Goal: Task Accomplishment & Management: Manage account settings

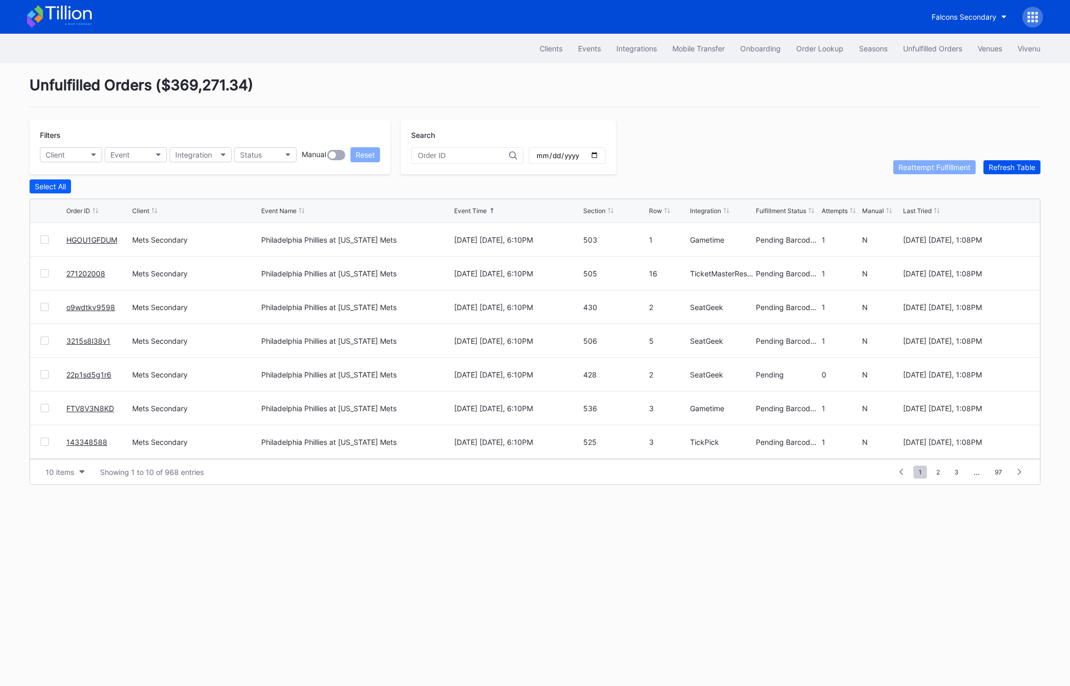
click at [1014, 171] on div "Refresh Table" at bounding box center [1012, 167] width 47 height 9
click at [912, 55] on button "Unfulfilled Orders" at bounding box center [932, 48] width 75 height 19
click at [999, 169] on div "Refresh Table" at bounding box center [1012, 167] width 47 height 9
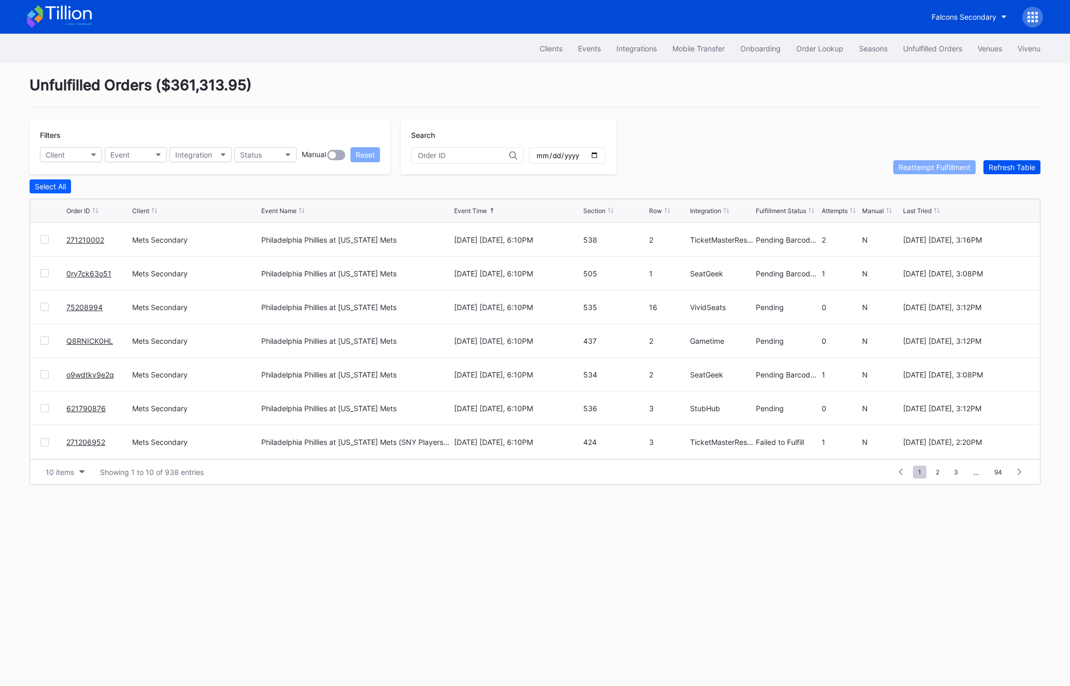
click at [999, 169] on div "Refresh Table" at bounding box center [1012, 167] width 47 height 9
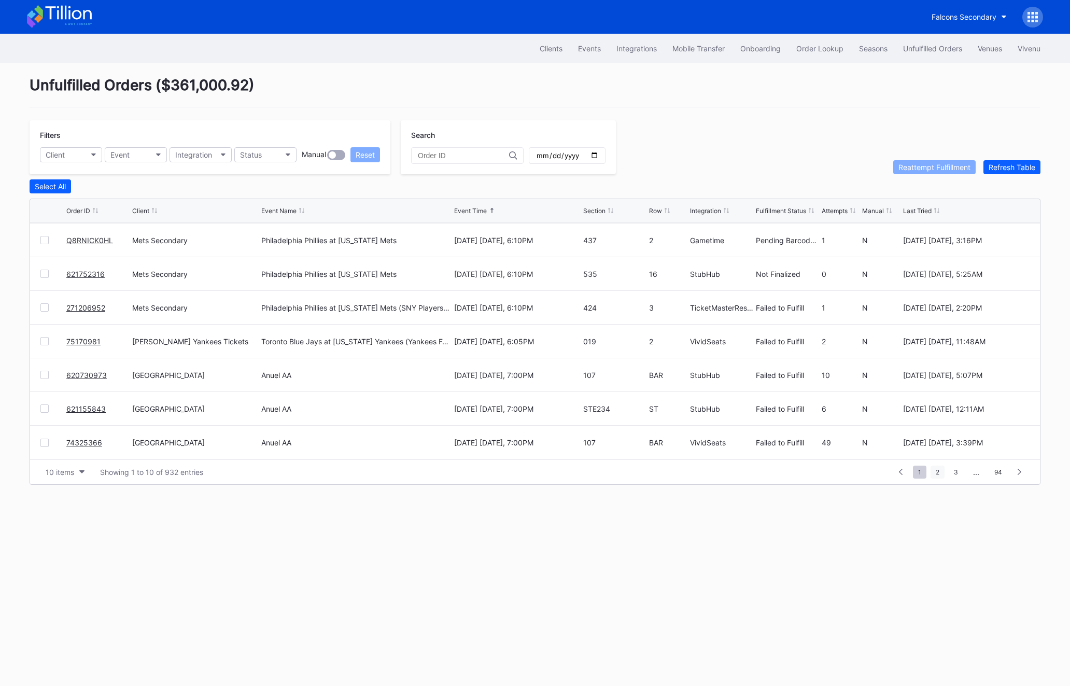
click at [937, 469] on span "2" at bounding box center [938, 472] width 14 height 13
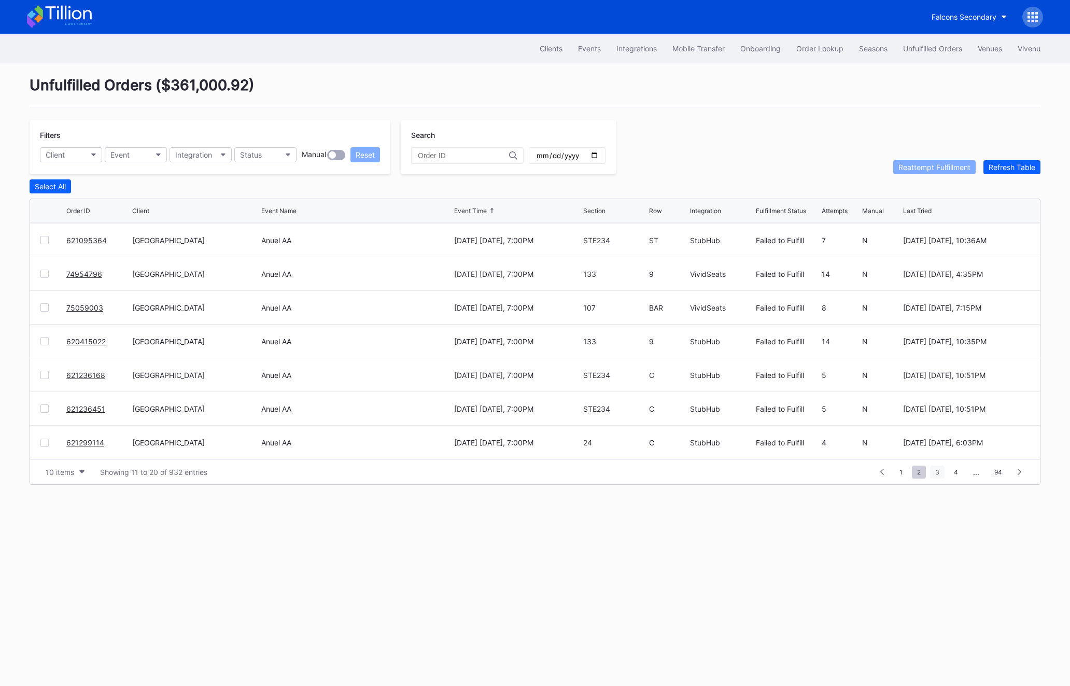
click at [935, 470] on span "3" at bounding box center [937, 472] width 15 height 13
click at [881, 474] on span "1" at bounding box center [882, 472] width 13 height 13
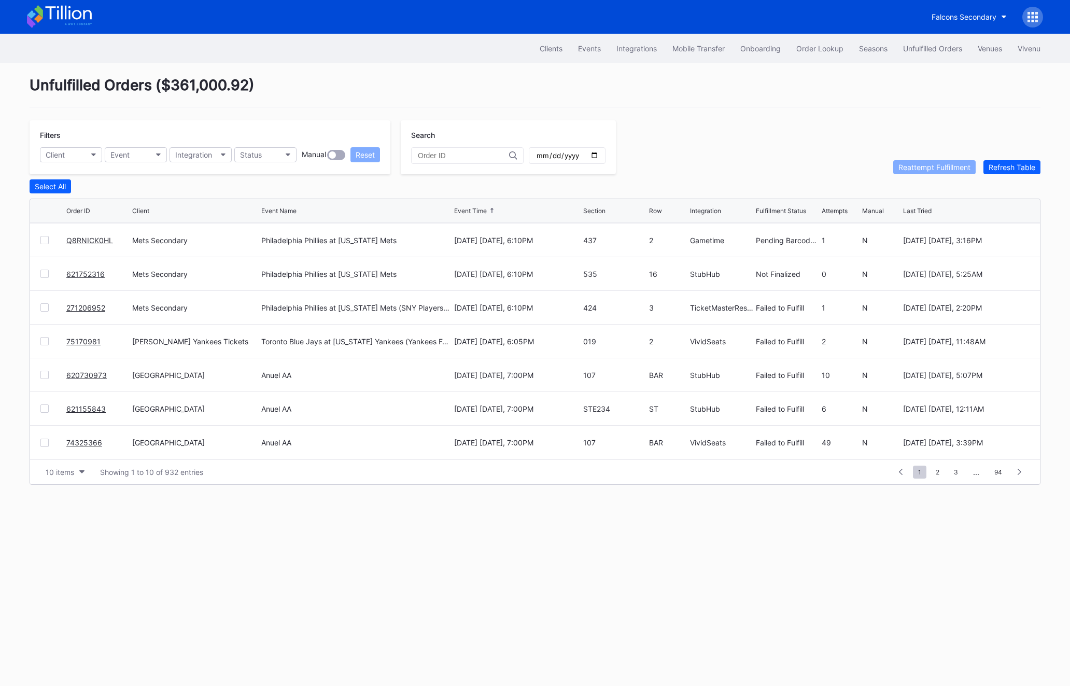
scroll to position [0, 0]
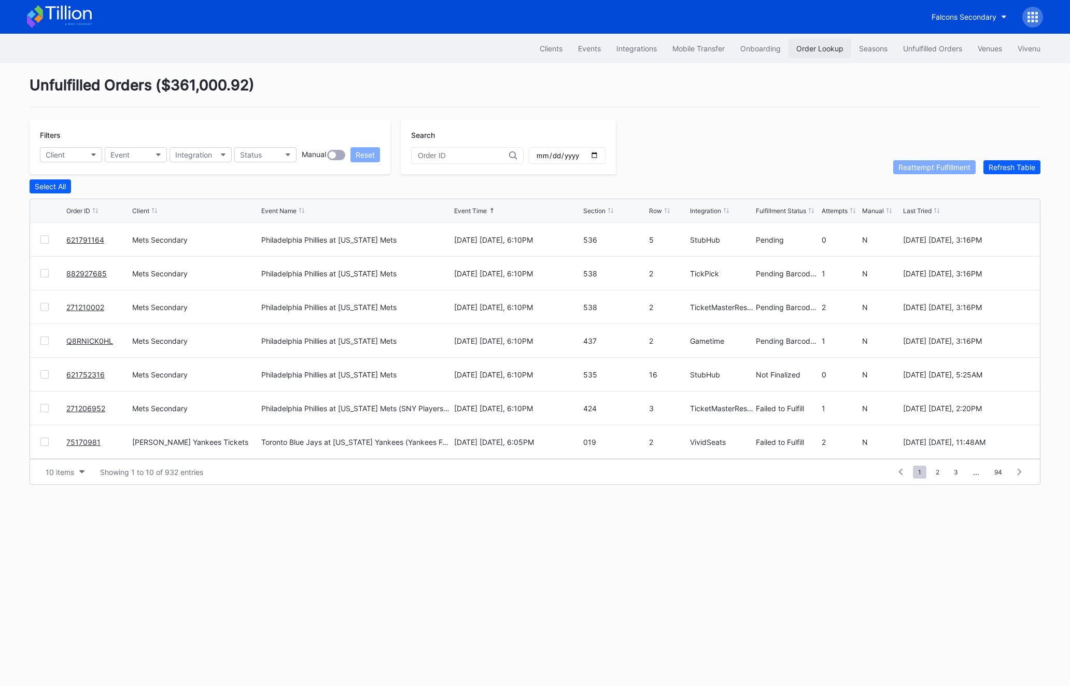
click at [818, 42] on button "Order Lookup" at bounding box center [820, 48] width 63 height 19
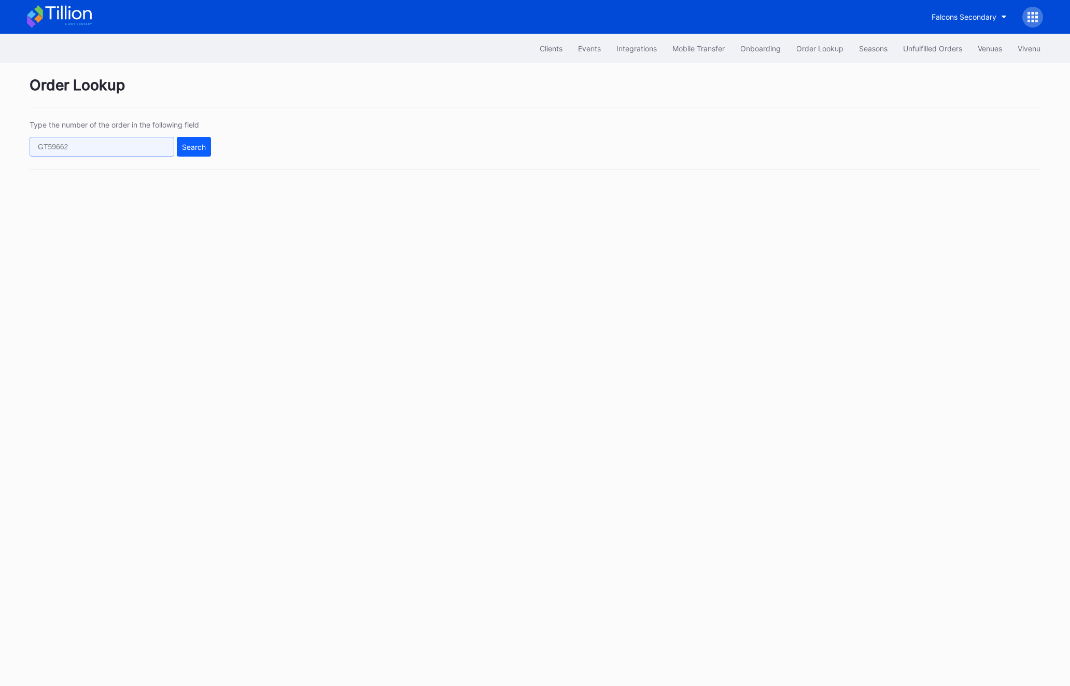
click at [130, 152] on input "text" at bounding box center [102, 147] width 145 height 20
paste input "o9wdtkv9e2q"
type input "o9wdtkv9e2q"
click at [202, 148] on div "Search" at bounding box center [194, 147] width 24 height 9
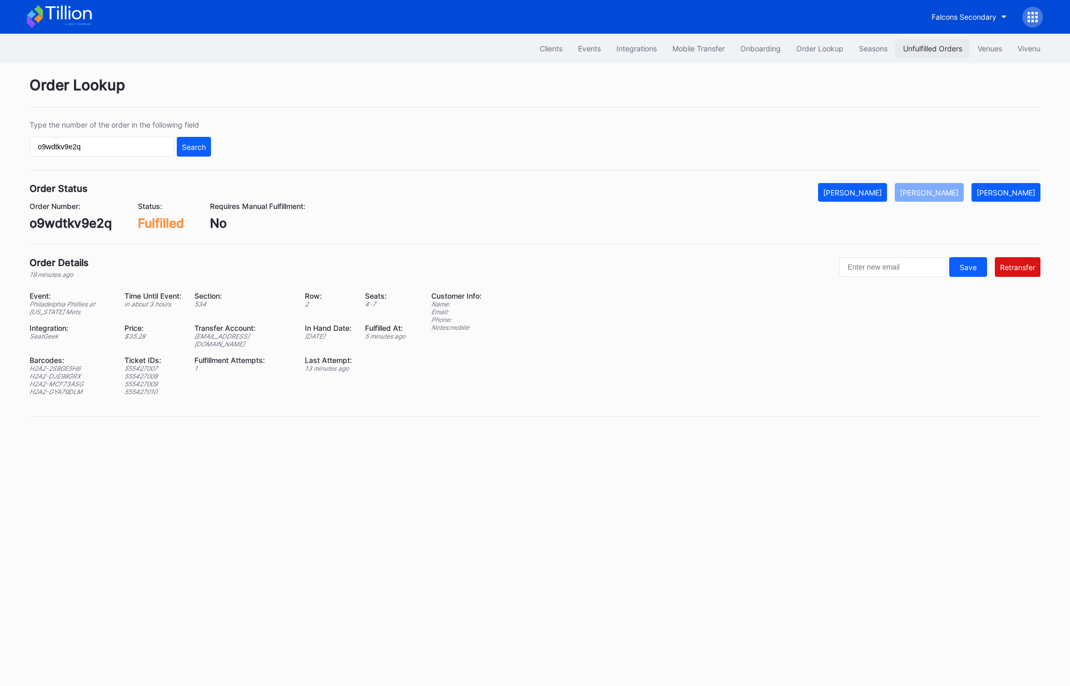
click at [941, 48] on div "Unfulfilled Orders" at bounding box center [932, 48] width 59 height 9
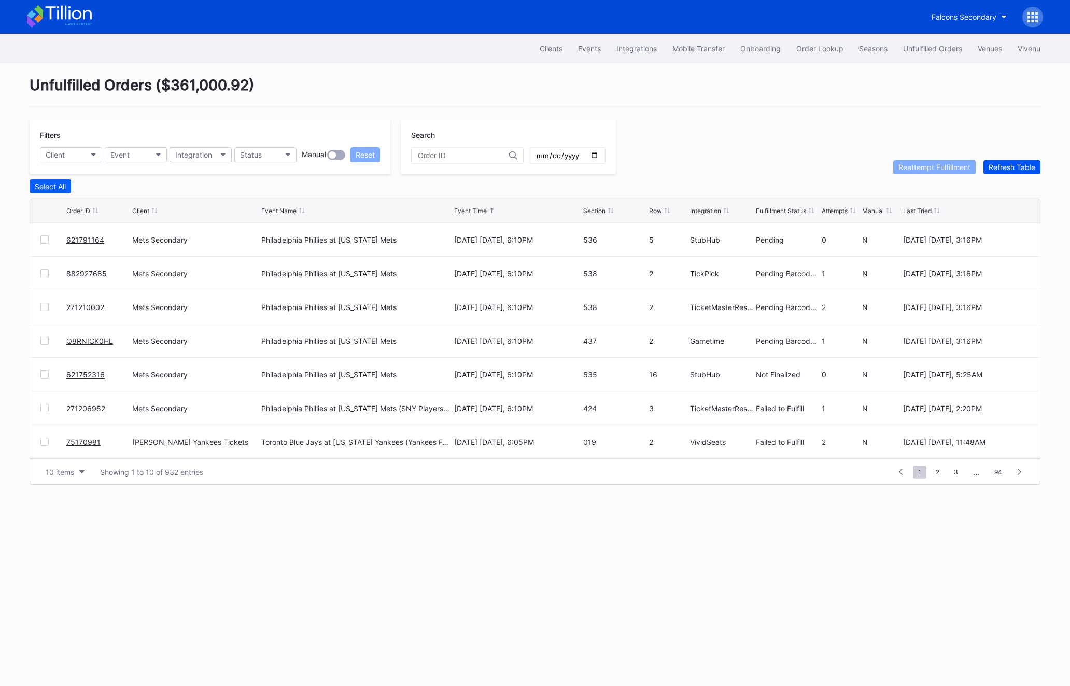
click at [1015, 171] on div "Refresh Table" at bounding box center [1012, 167] width 47 height 9
click at [1029, 168] on div "Refresh Table" at bounding box center [1012, 167] width 47 height 9
click at [998, 165] on div "Refresh Table" at bounding box center [1012, 167] width 47 height 9
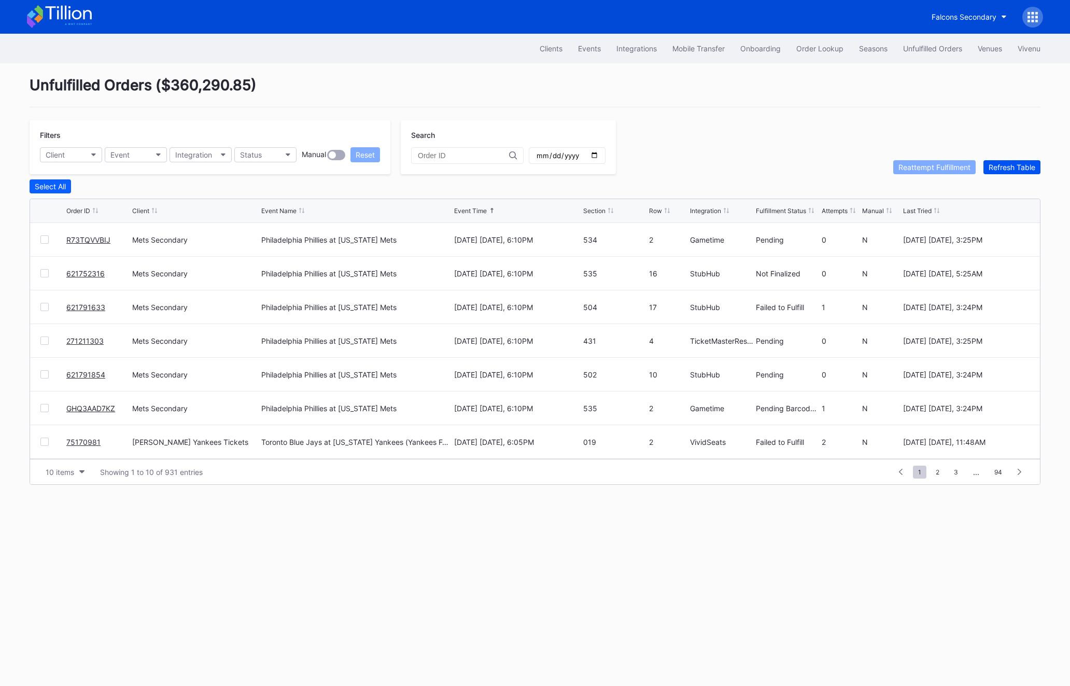
click at [998, 165] on div "Refresh Table" at bounding box center [1012, 167] width 47 height 9
click at [48, 237] on div at bounding box center [44, 239] width 8 height 8
click at [914, 166] on div "Reattempt Fulfillment" at bounding box center [935, 167] width 72 height 9
click at [1003, 165] on div "Refresh Table" at bounding box center [1012, 167] width 47 height 9
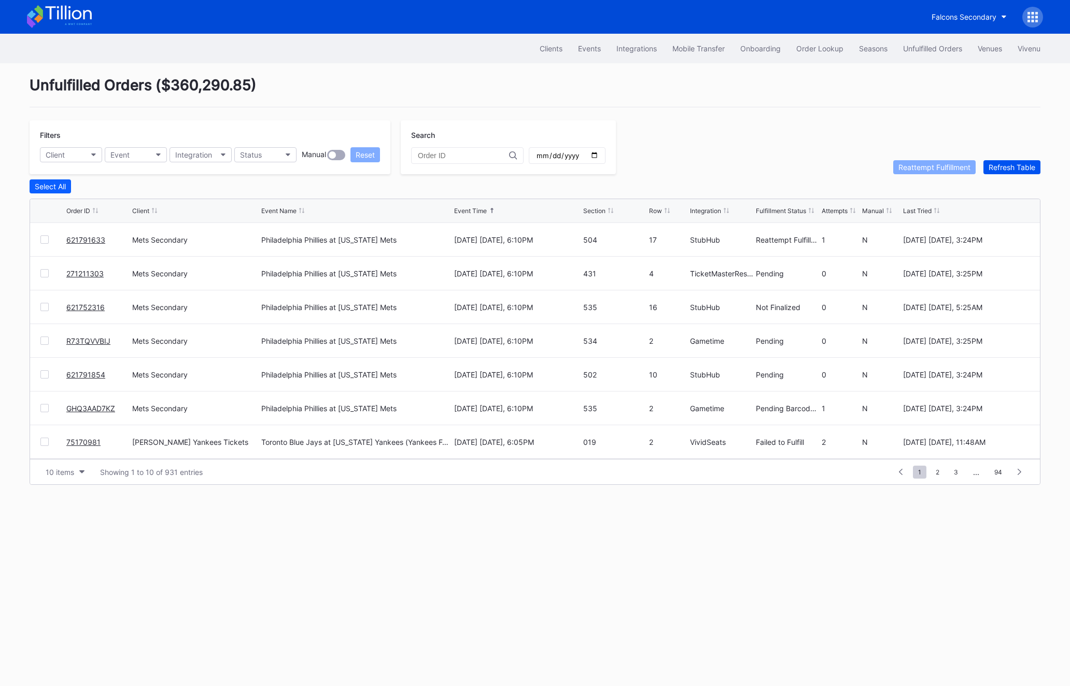
click at [1003, 165] on div "Refresh Table" at bounding box center [1012, 167] width 47 height 9
click at [260, 159] on div "Status" at bounding box center [251, 154] width 22 height 9
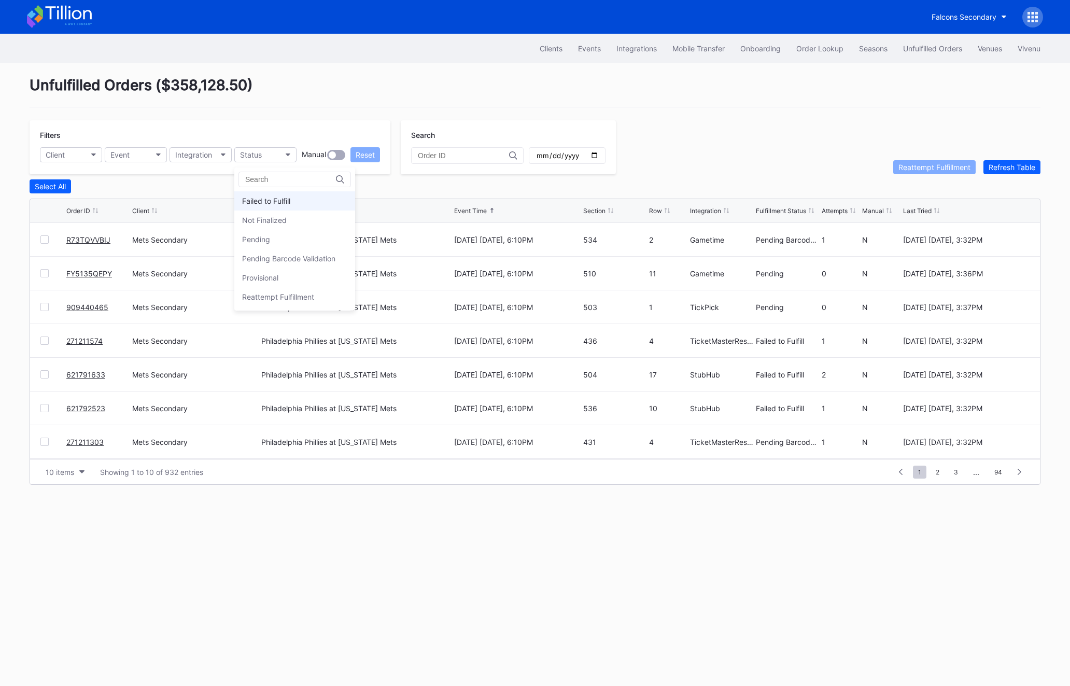
click at [281, 206] on div "Failed to Fulfill" at bounding box center [294, 200] width 121 height 19
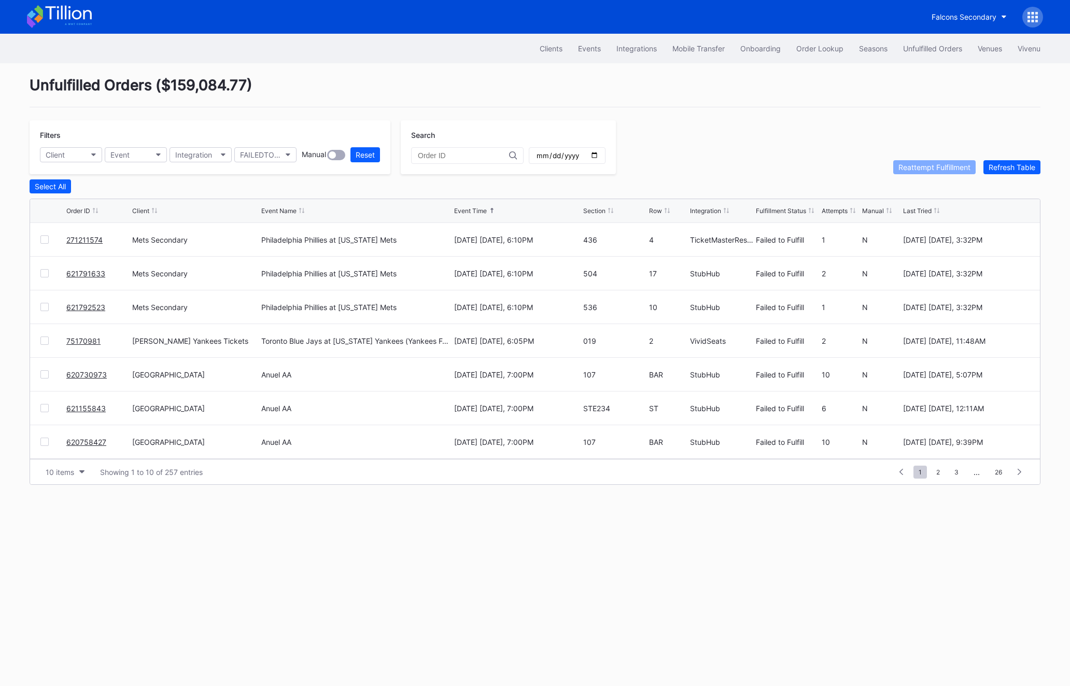
click at [52, 303] on div at bounding box center [53, 307] width 26 height 8
click at [43, 306] on div at bounding box center [44, 307] width 8 height 8
click at [41, 233] on div "271211574 Mets Secondary Philadelphia Phillies at [US_STATE] Mets [DATE] [DATE]…" at bounding box center [535, 240] width 1010 height 34
click at [41, 239] on div at bounding box center [44, 239] width 8 height 8
click at [907, 169] on div "Reattempt Fulfillment" at bounding box center [935, 167] width 72 height 9
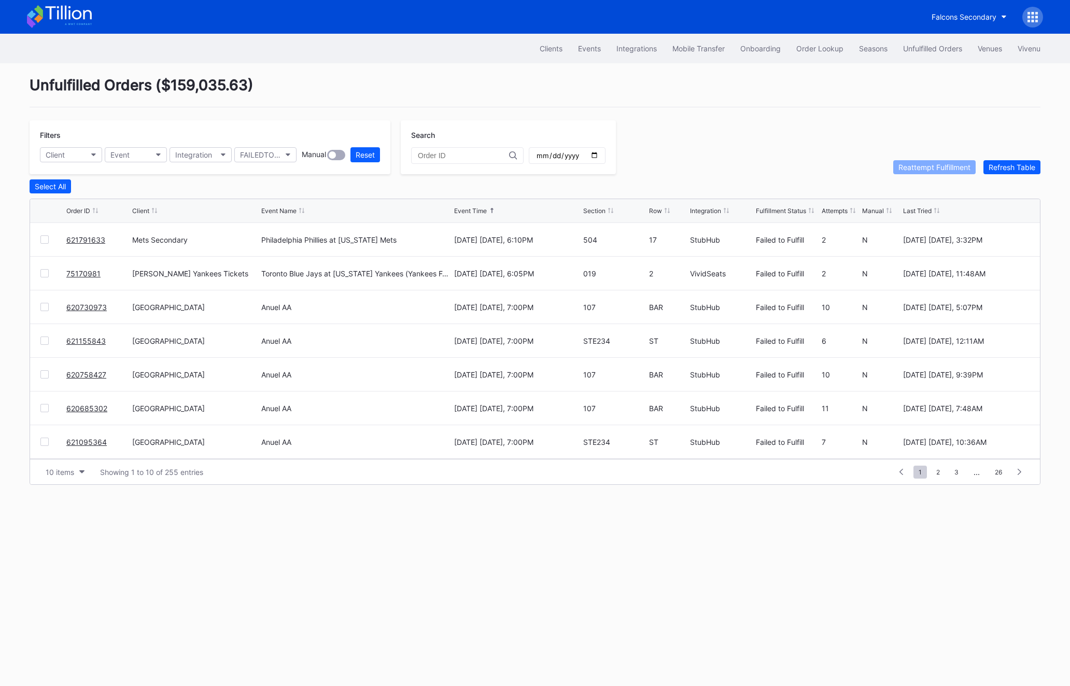
click at [89, 235] on link "621791633" at bounding box center [85, 239] width 39 height 9
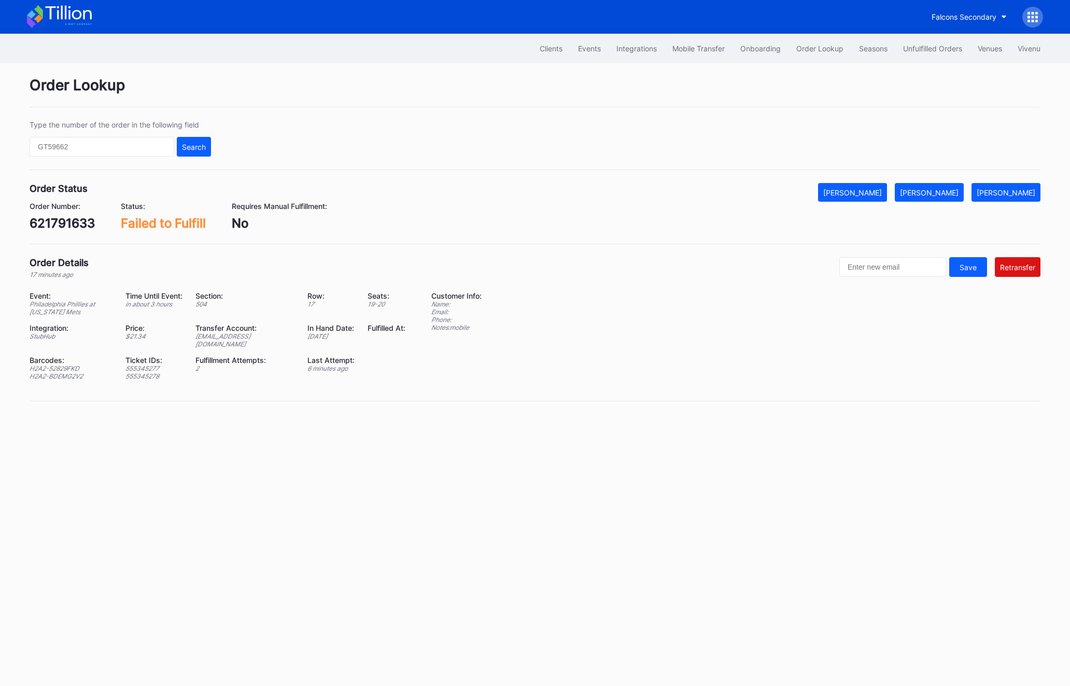
click at [61, 217] on div "621791633" at bounding box center [62, 223] width 65 height 15
copy div "621791633"
click at [231, 340] on div "[EMAIL_ADDRESS][DOMAIN_NAME]" at bounding box center [244, 340] width 99 height 16
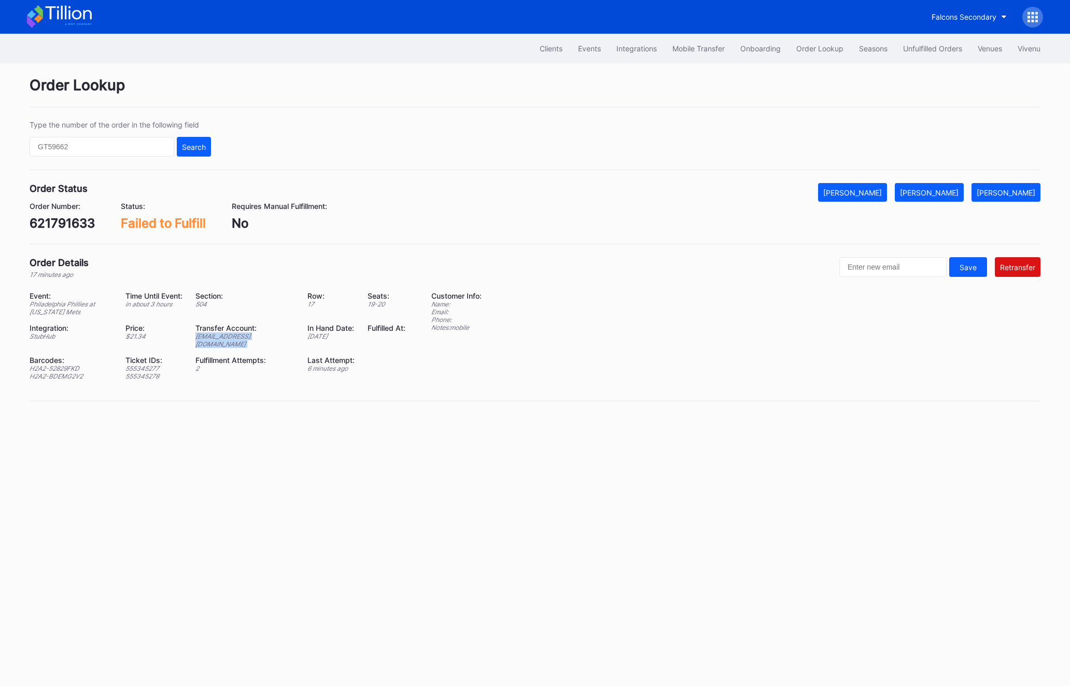
click at [231, 340] on div "[EMAIL_ADDRESS][DOMAIN_NAME]" at bounding box center [244, 340] width 99 height 16
copy div "[EMAIL_ADDRESS][DOMAIN_NAME]"
click at [64, 222] on div "621791633" at bounding box center [62, 223] width 65 height 15
click at [84, 148] on input "text" at bounding box center [102, 147] width 145 height 20
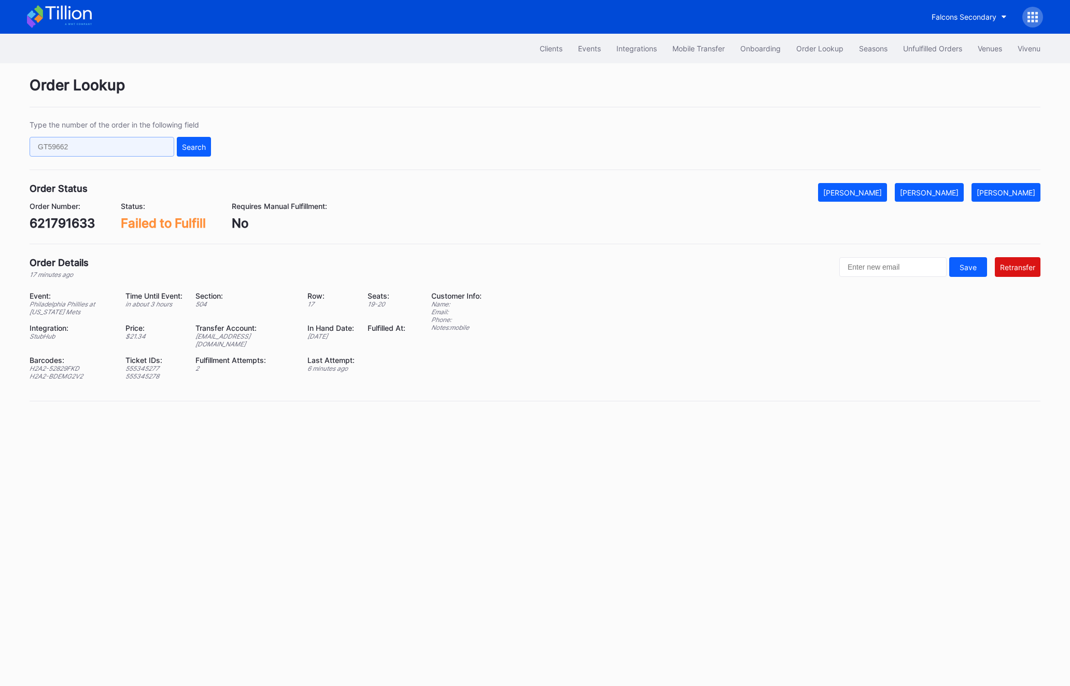
click at [84, 148] on input "text" at bounding box center [102, 147] width 145 height 20
paste input "619517880"
click at [191, 146] on div "Search" at bounding box center [194, 147] width 24 height 9
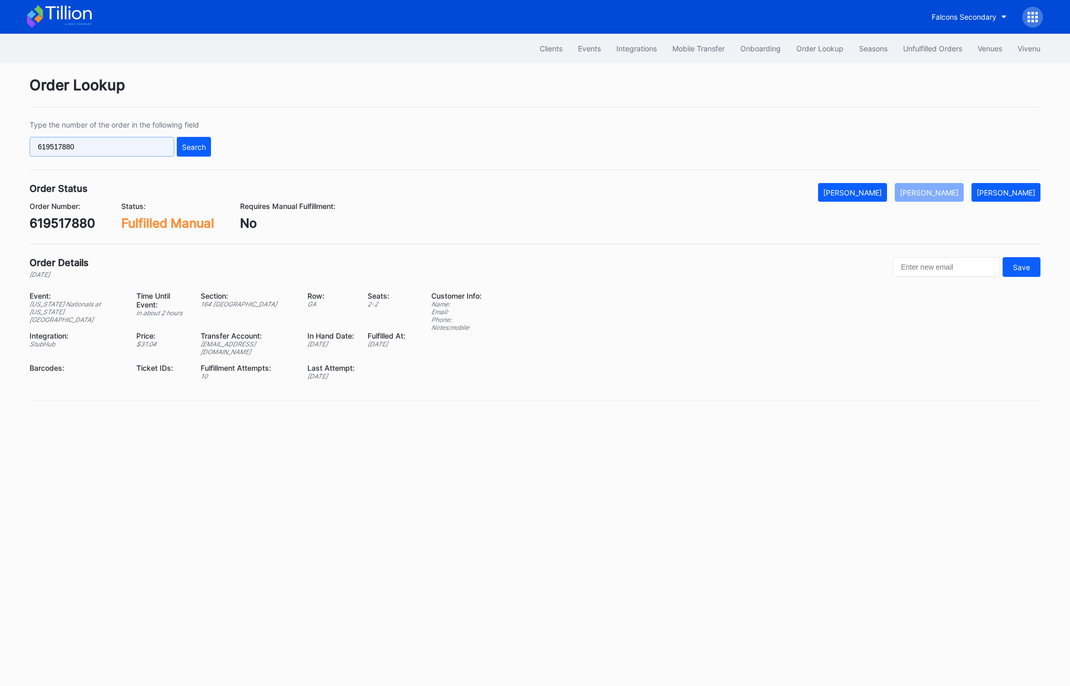
click at [116, 153] on input "619517880" at bounding box center [102, 147] width 145 height 20
paste input "21791633"
type input "621791633"
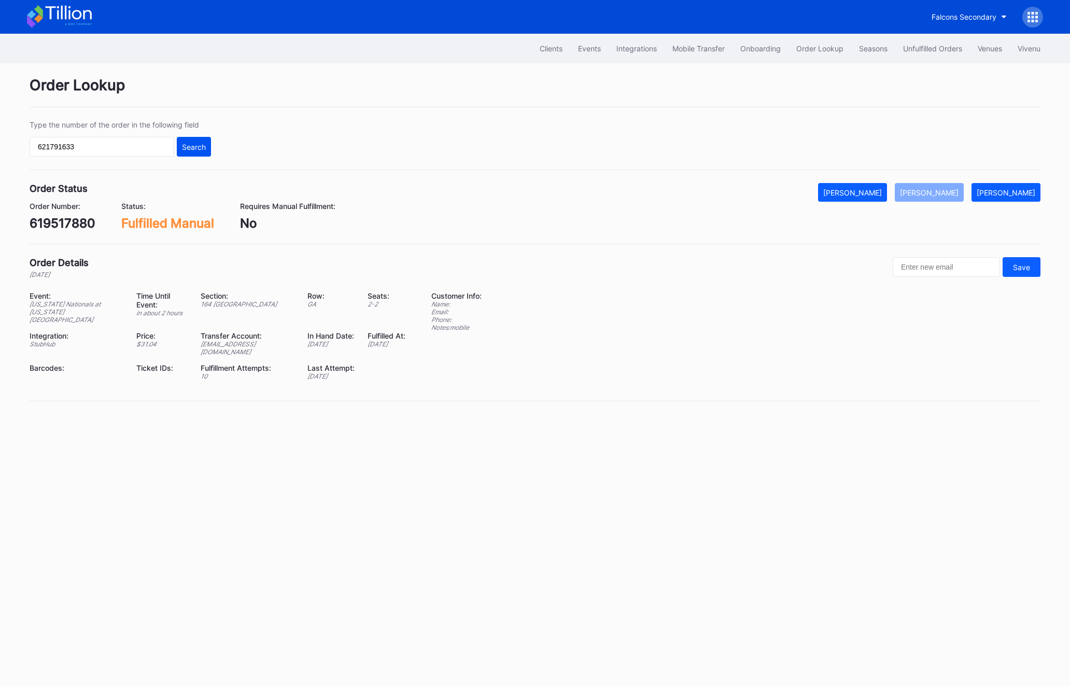
click at [195, 154] on button "Search" at bounding box center [194, 147] width 34 height 20
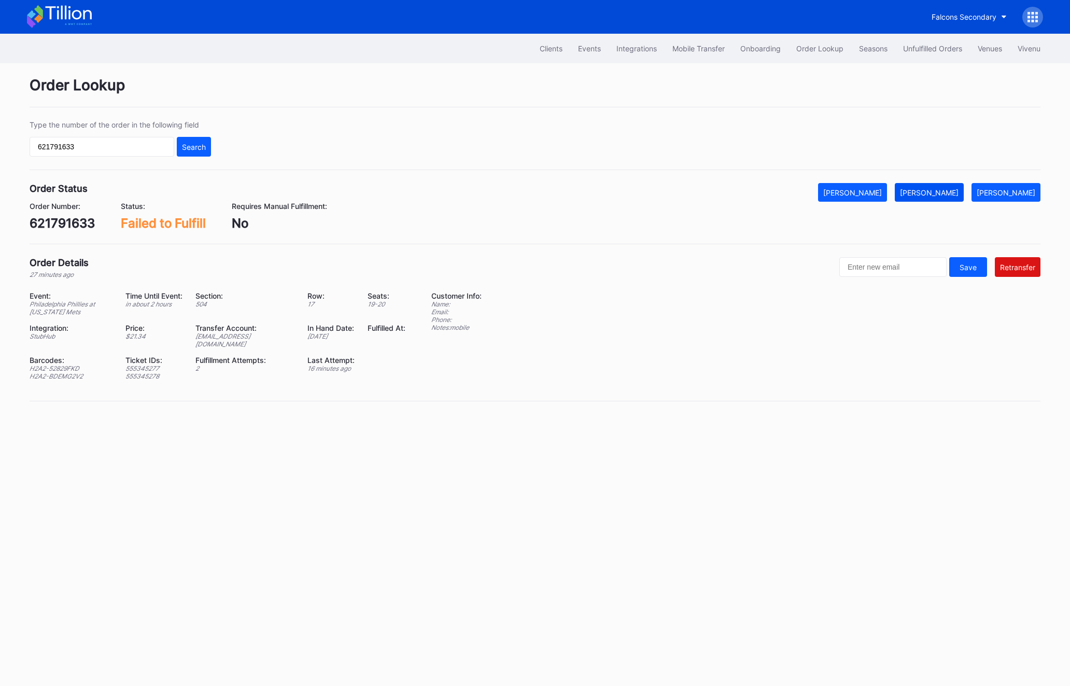
click at [959, 195] on div "[PERSON_NAME]" at bounding box center [929, 192] width 59 height 9
